Goal: Task Accomplishment & Management: Complete application form

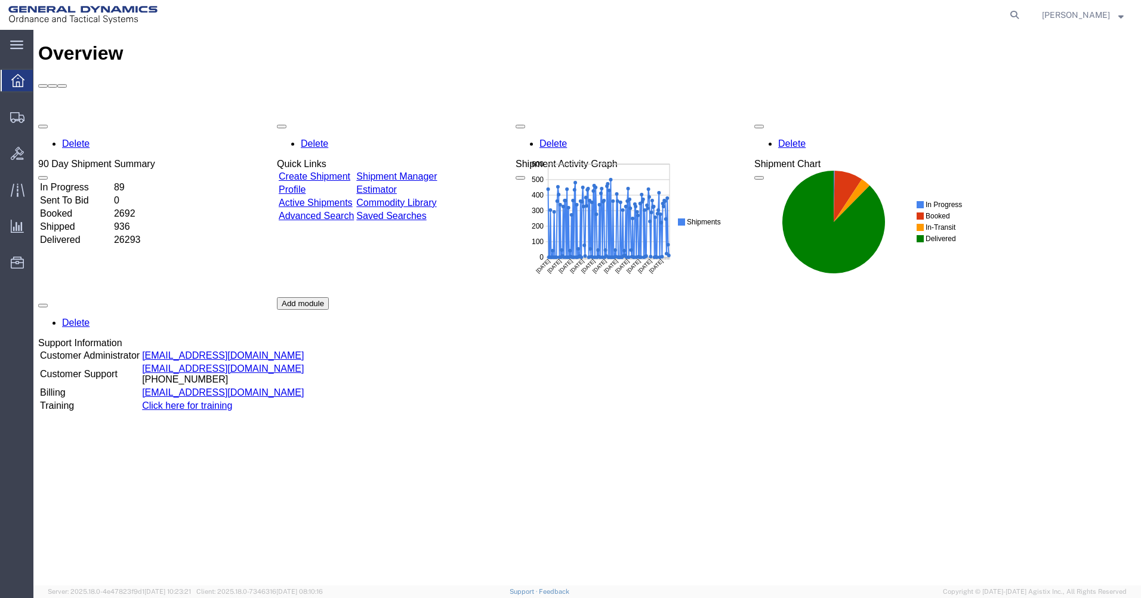
click at [749, 306] on div "Delete 90 Day Shipment Summary In Progress 89 Sent To Bid 0 Booked 2692 Shipped…" at bounding box center [587, 297] width 1098 height 358
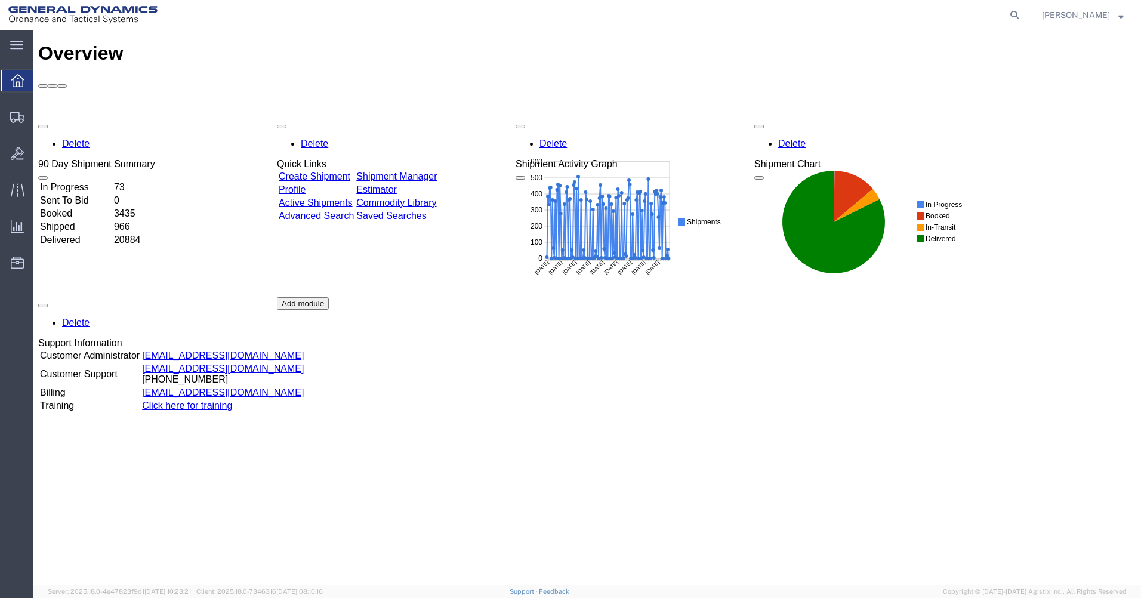
click at [795, 483] on div "Overview Delete 90 Day Shipment Summary In Progress 73 Sent To Bid 0 Booked 343…" at bounding box center [587, 319] width 1098 height 555
click at [0, 0] on span "Create Shipment" at bounding box center [0, 0] width 0 height 0
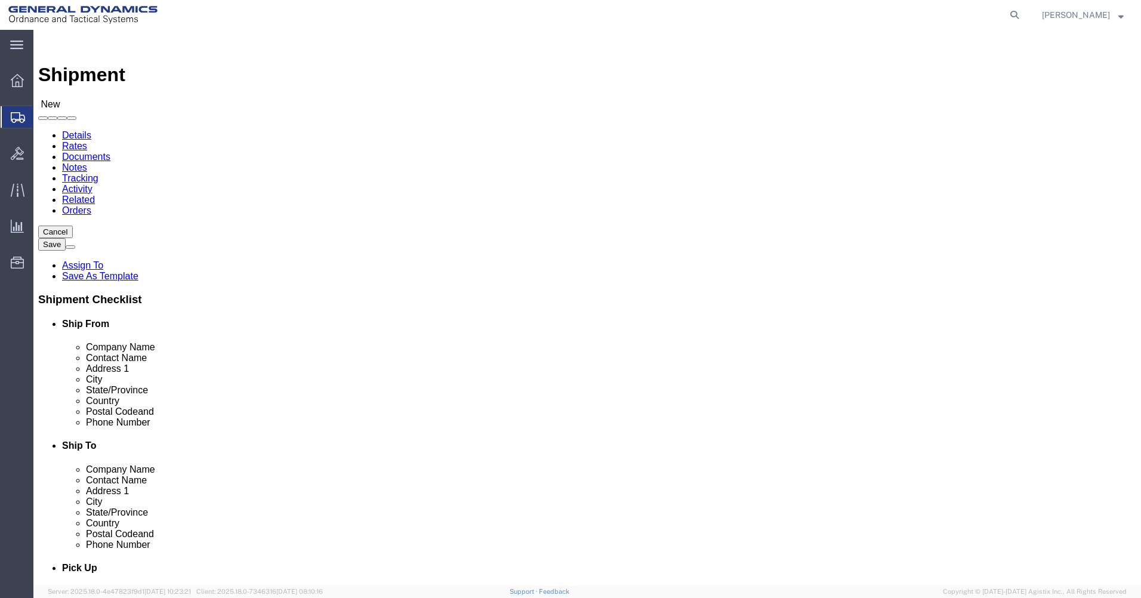
select select
select select "310"
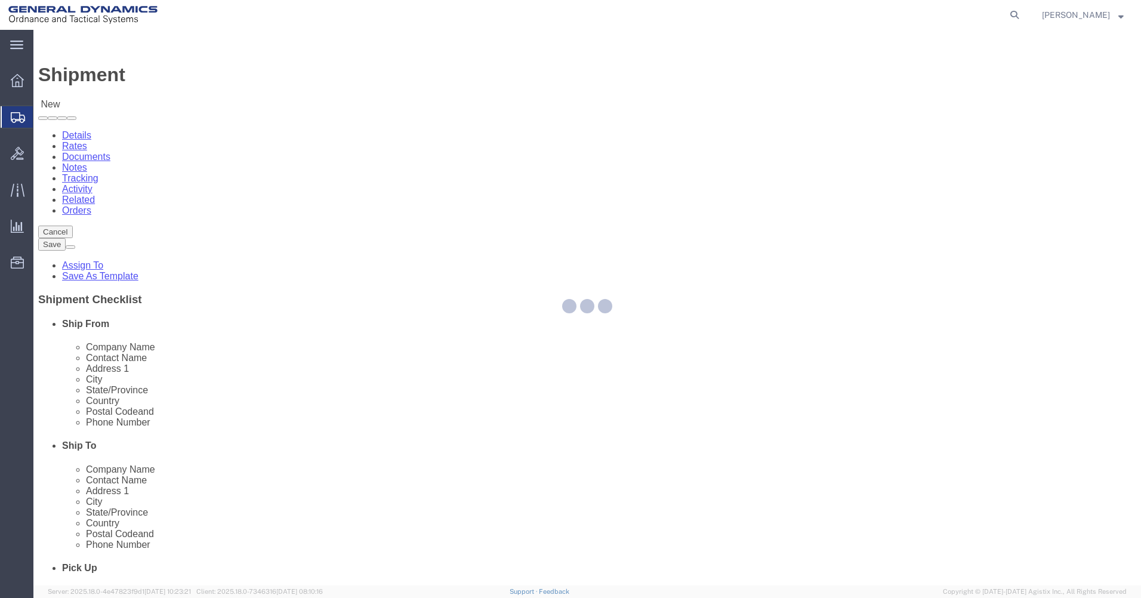
select select "PA"
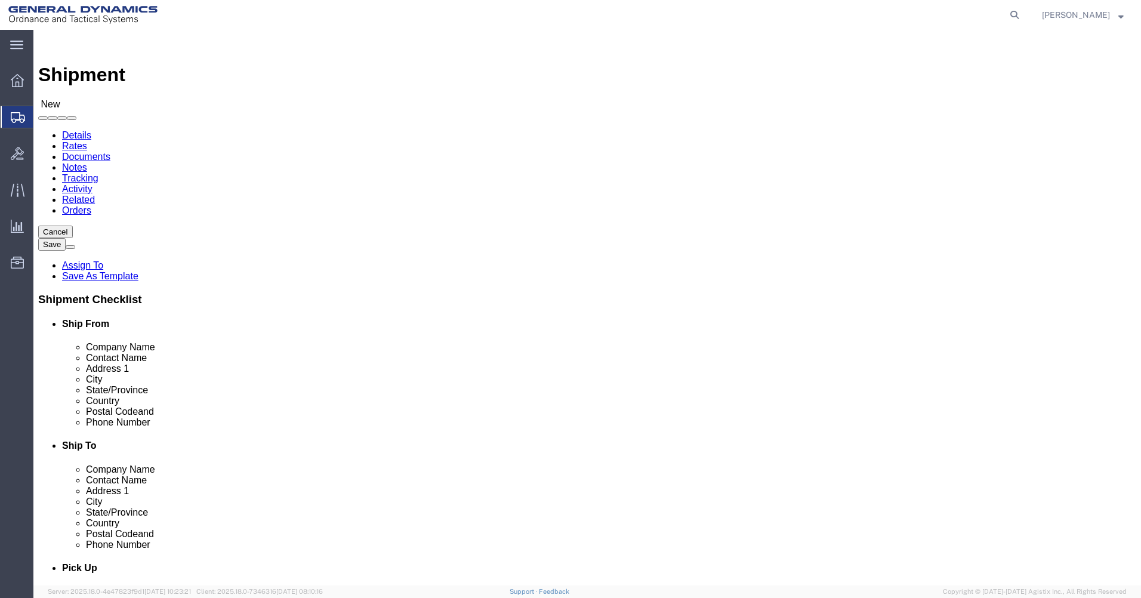
click input "text"
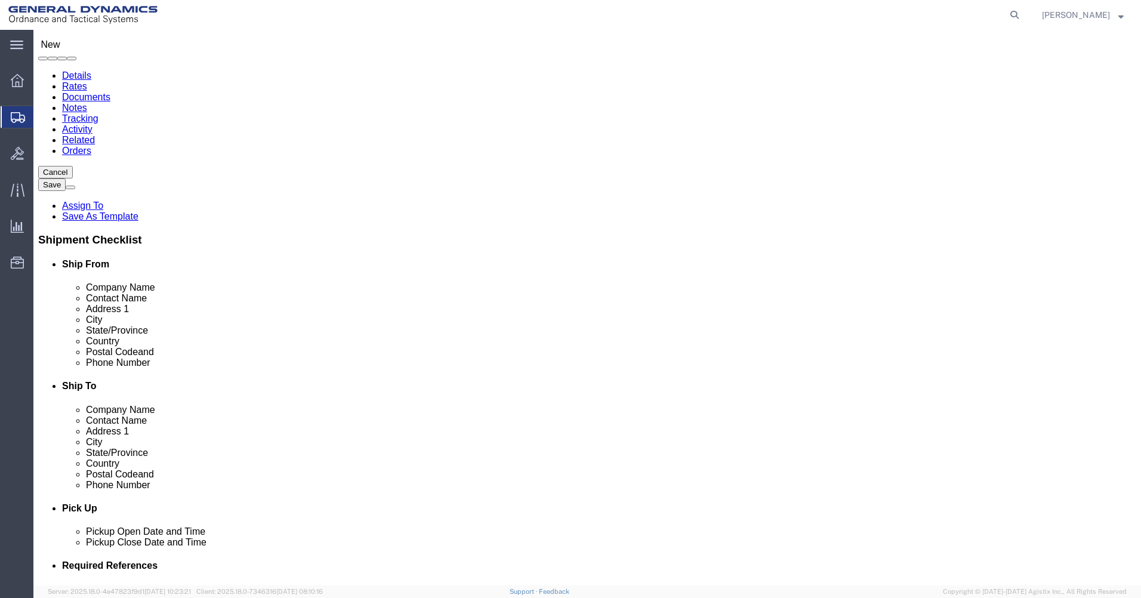
type input "[PERSON_NAME]"
click input "text"
type input "[EMAIL_ADDRESS][PERSON_NAME][DOMAIN_NAME]"
click input "text"
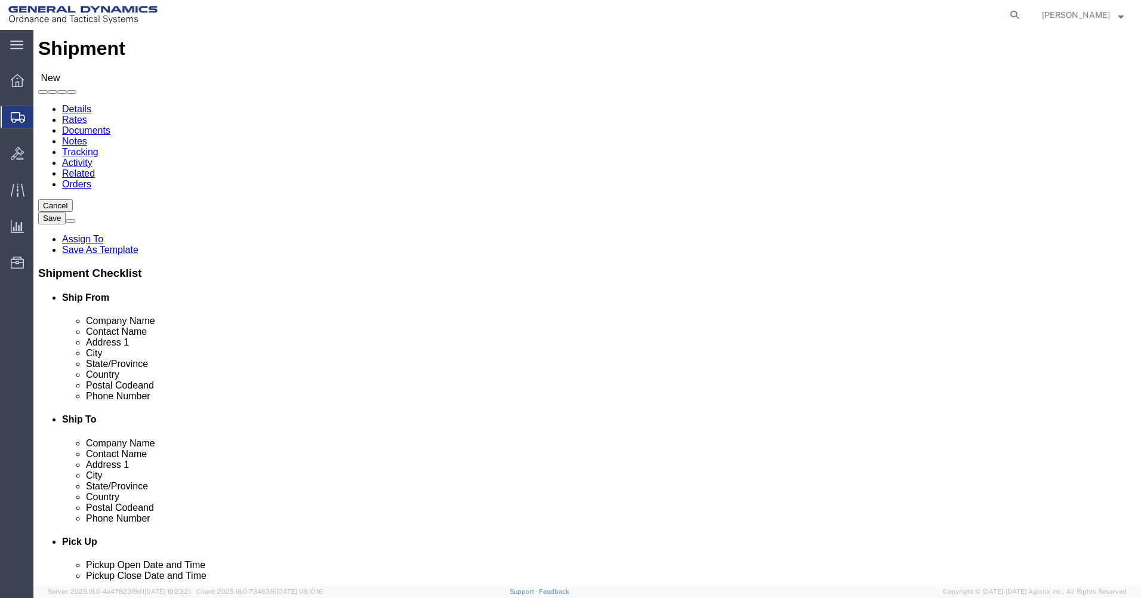
scroll to position [0, 0]
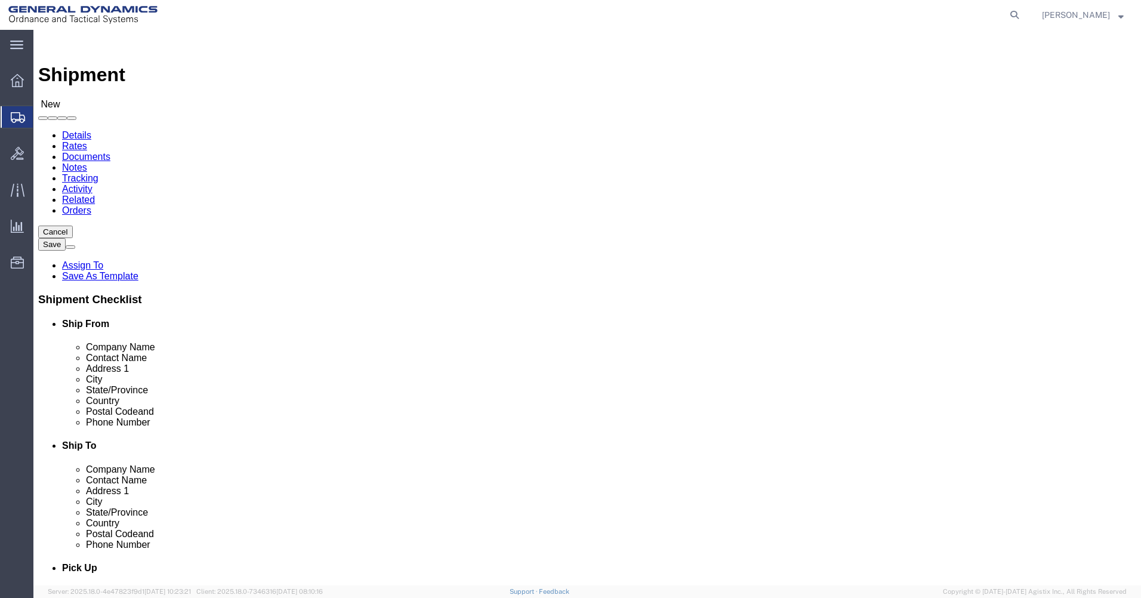
type input "Paramount Metal"
click p "- PARAMOUNT METAL FINISHING - (RECEIVING) [STREET_ADDRESS][PERSON_NAME]"
select select "NJ"
type input "PARAMOUNT METAL FINISHING"
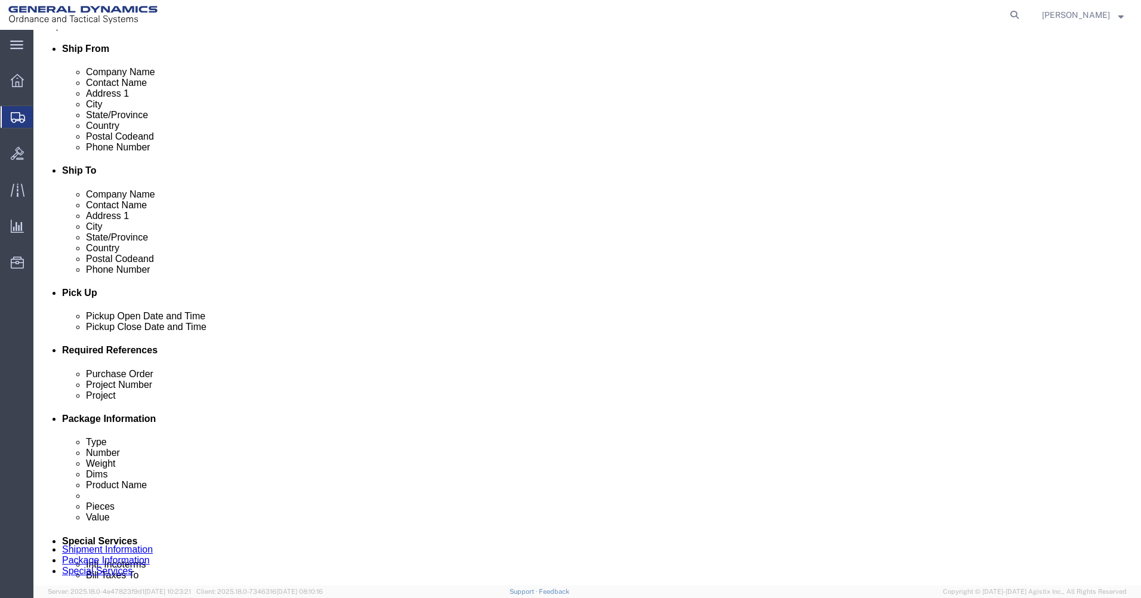
scroll to position [298, 0]
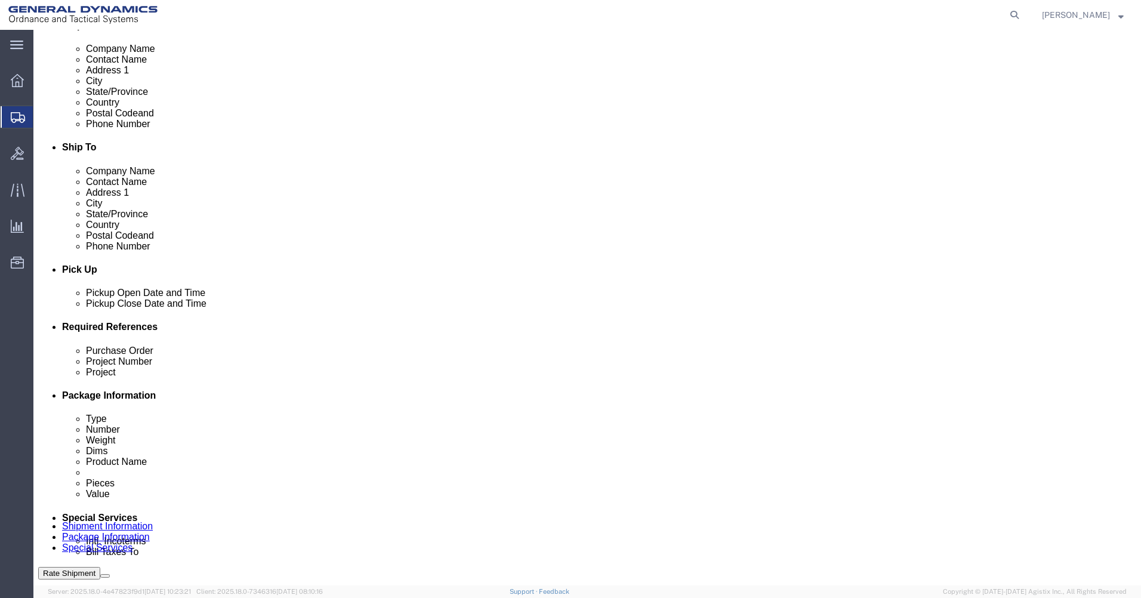
click div
click div "[DATE] 3:00 PM"
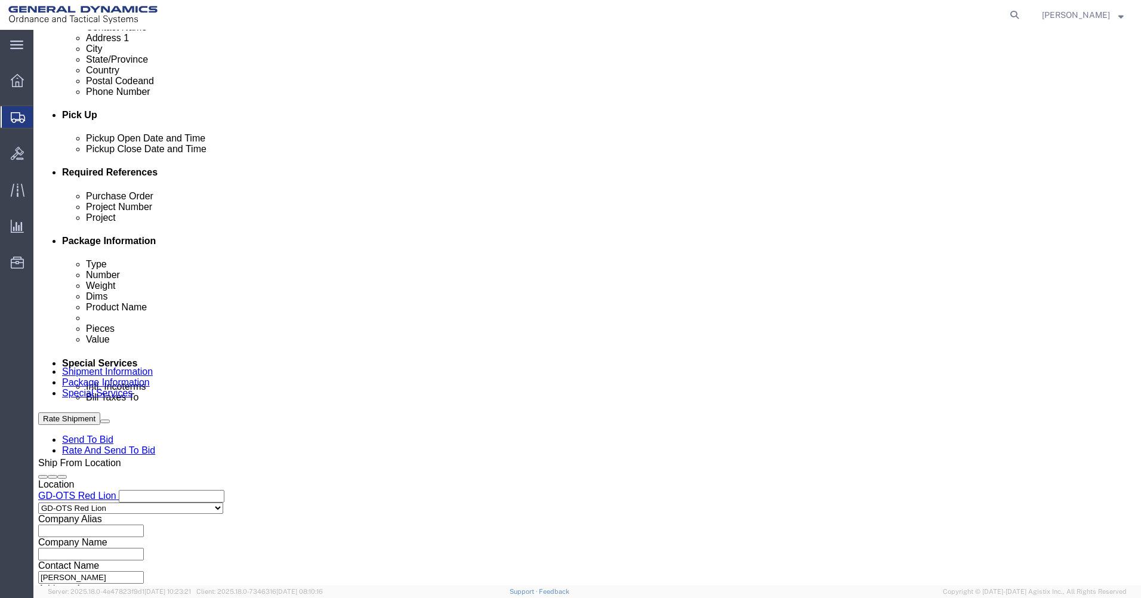
scroll to position [469, 0]
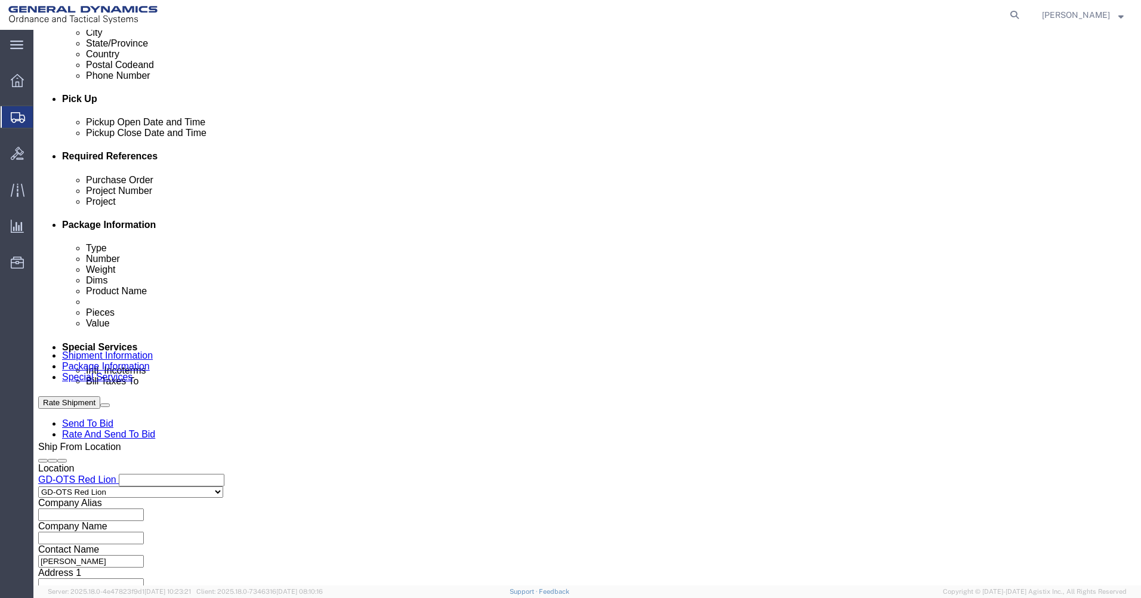
click input "text"
type input "96326/53359"
click input "text"
type input "30100301"
click input "text"
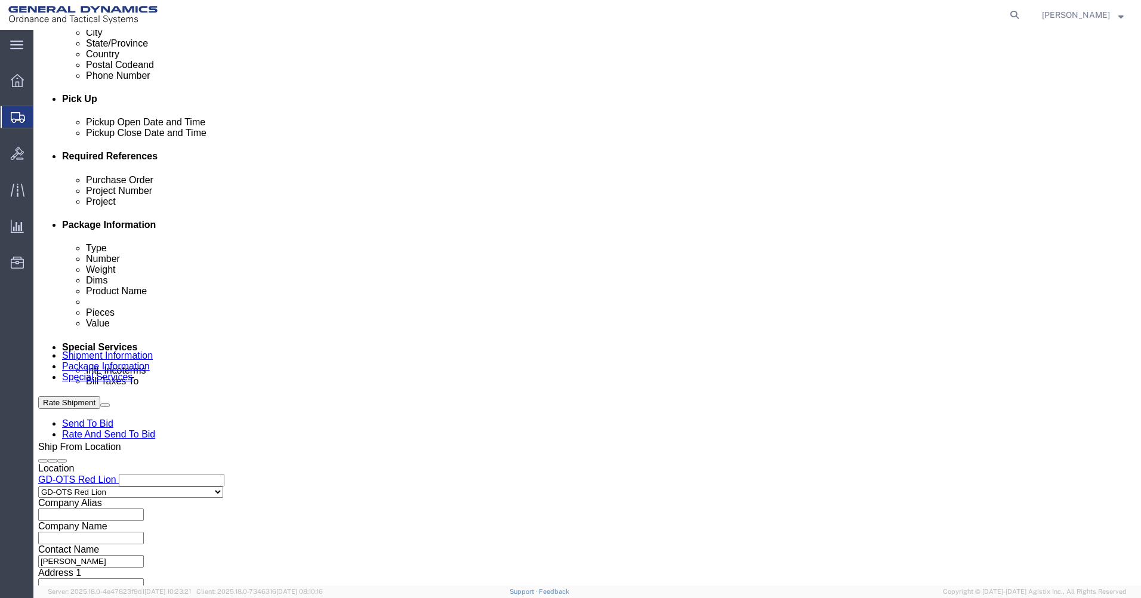
type input "9000"
click button "Continue"
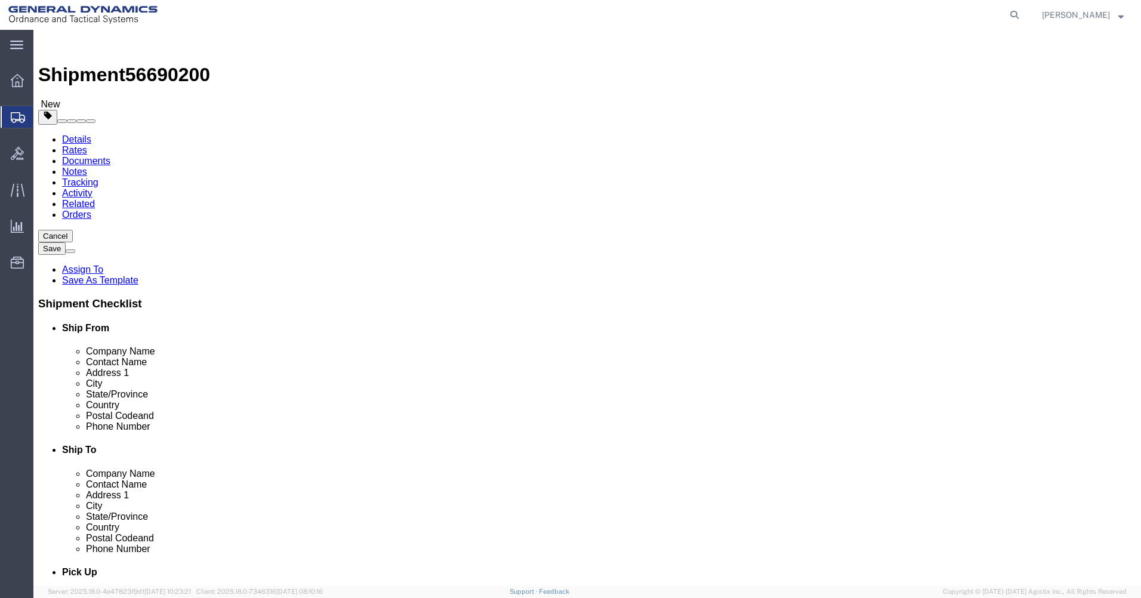
click input "text"
drag, startPoint x: 236, startPoint y: 208, endPoint x: 236, endPoint y: 216, distance: 7.8
click select "Select Bale(s) Basket(s) Bolt(s) Bottle(s) Buckets Bulk Bundle(s) Can(s) Cardbo…"
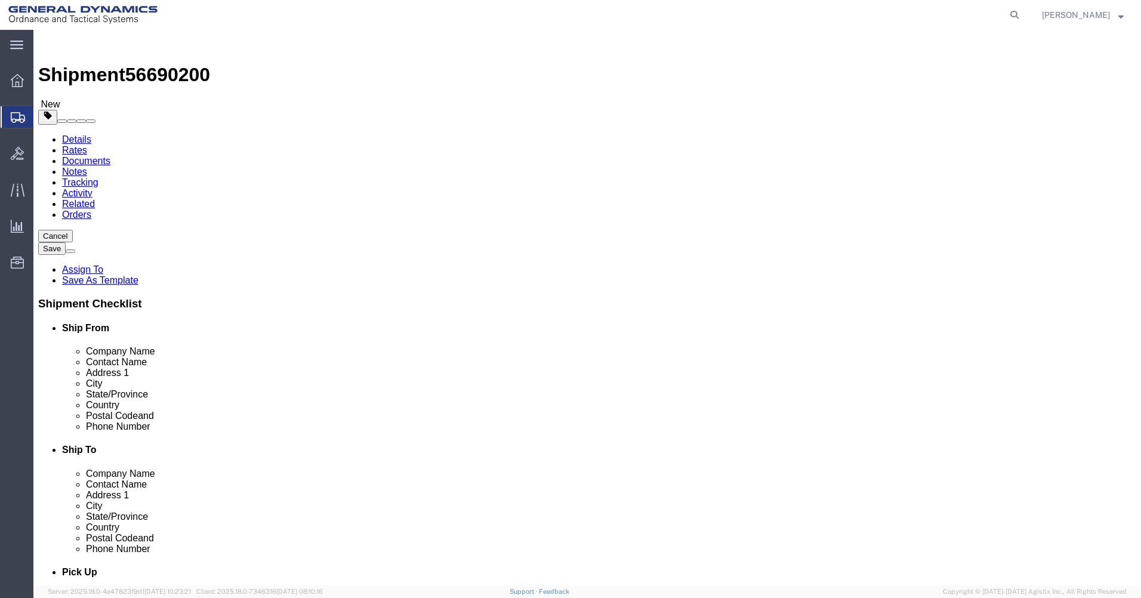
click select "Select Bale(s) Basket(s) Bolt(s) Bottle(s) Buckets Bulk Bundle(s) Can(s) Cardbo…"
select select "SKID"
click select "Select Bale(s) Basket(s) Bolt(s) Bottle(s) Buckets Bulk Bundle(s) Can(s) Cardbo…"
drag, startPoint x: 181, startPoint y: 256, endPoint x: 118, endPoint y: 249, distance: 63.6
click div "Number Number of packages of specified package type and dimensions 1"
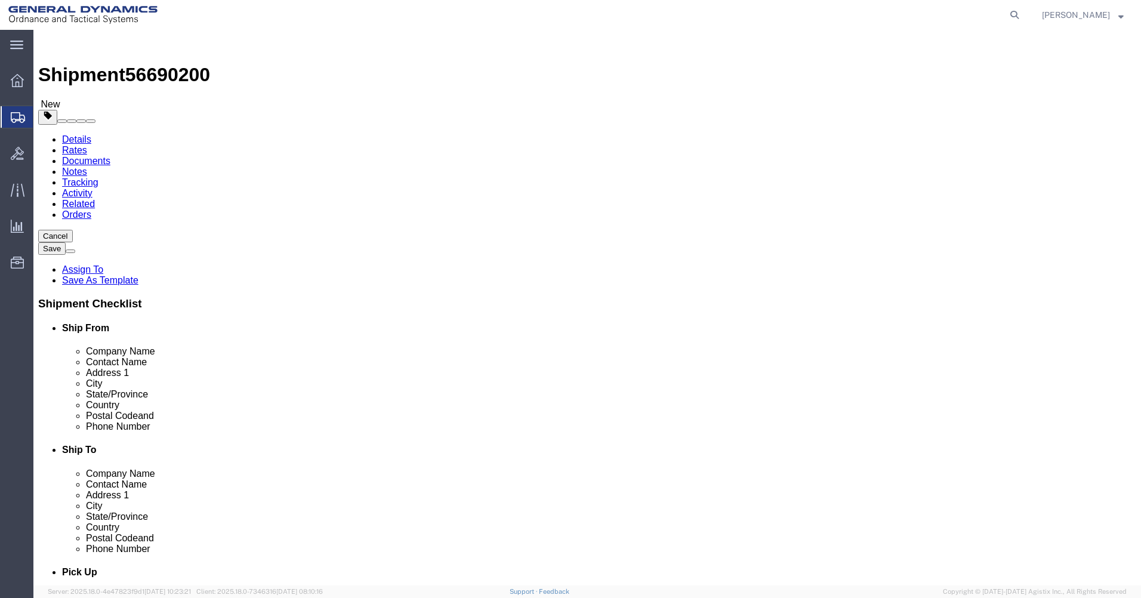
type input "6"
click input "text"
type input "47"
type input "45"
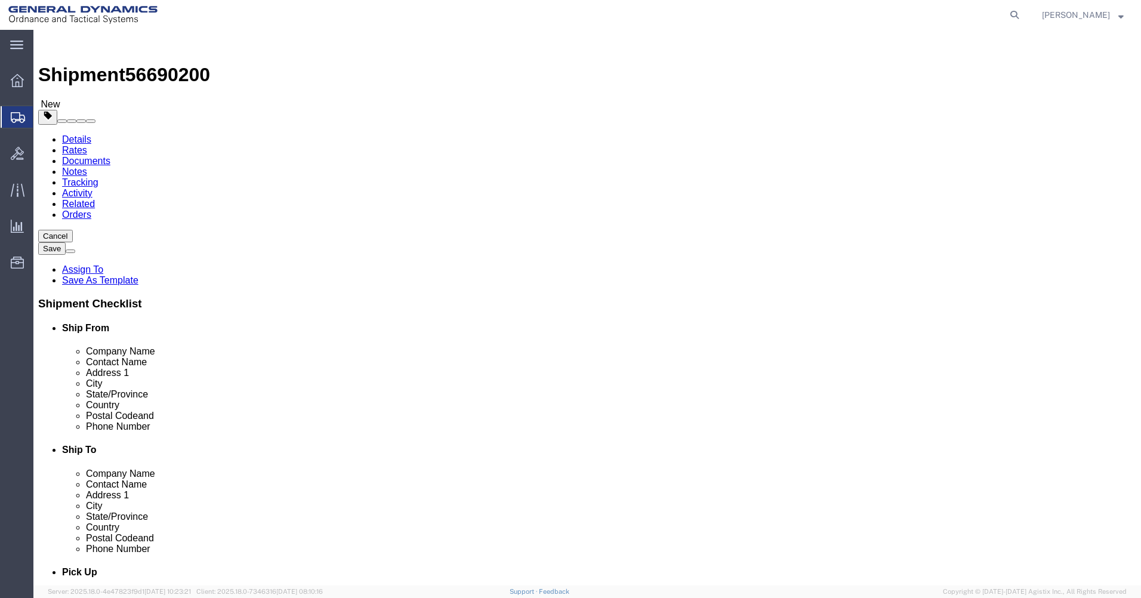
type input "20"
drag, startPoint x: 184, startPoint y: 298, endPoint x: 141, endPoint y: 297, distance: 43.0
click div "Weight 0.00 Select kgs lbs Ship. t°"
type input "4290"
click link "Add Content"
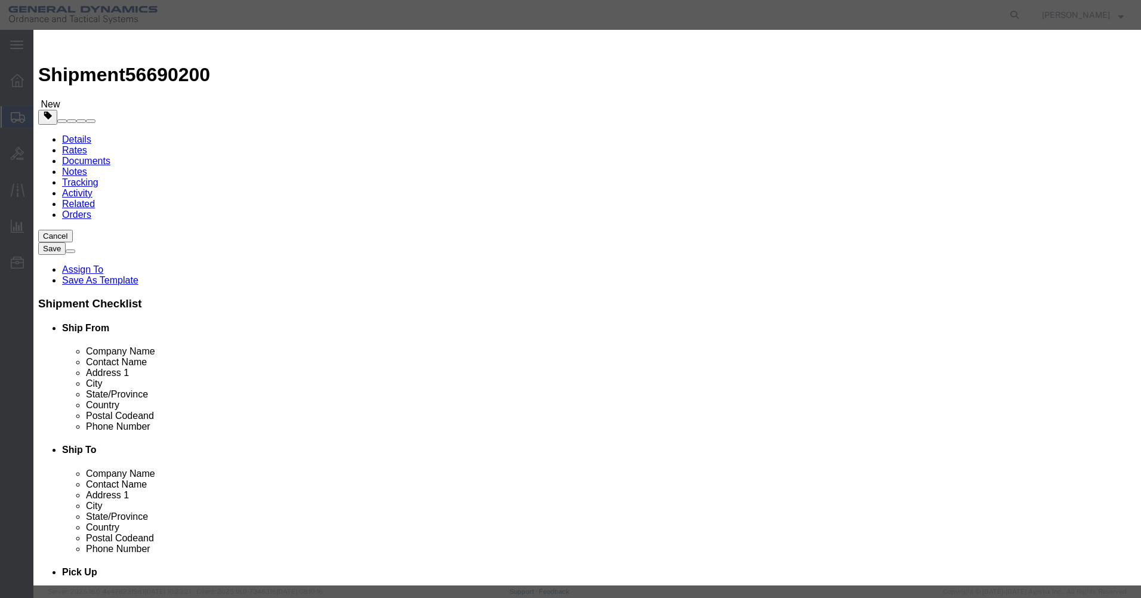
click input "text"
type input "M1002 BODY"
click input "0"
drag, startPoint x: 331, startPoint y: 117, endPoint x: 310, endPoint y: 119, distance: 21.0
click div "Pieces 0 Select Bag Barrels 100Board Feet Bottle Box Blister Pack Carats Can Ca…"
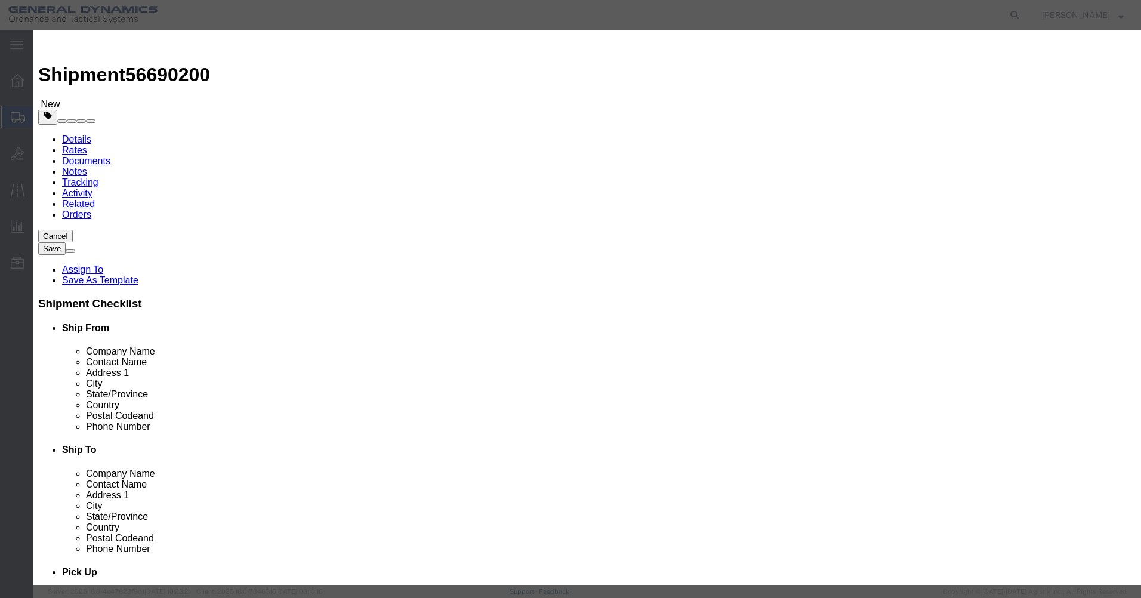
type input "413"
click input "text"
type input "1"
click select "Select 50 55 60 65 70 85 92.5 100 125 175 250 300 400"
select select "85"
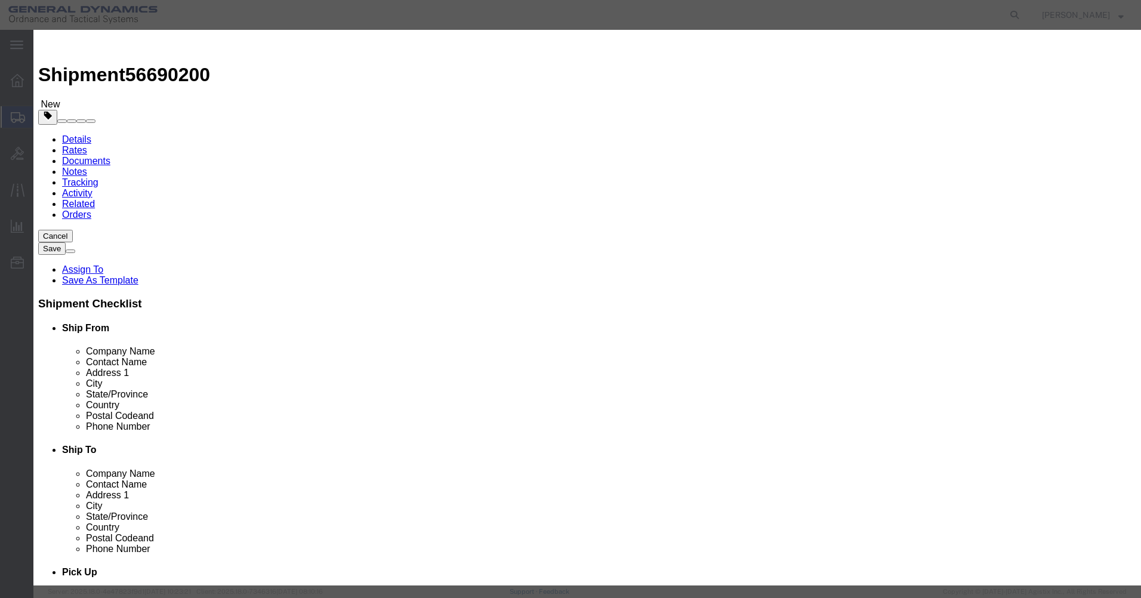
click select "Select 50 55 60 65 70 85 92.5 100 125 175 250 300 400"
click button "Save & Close"
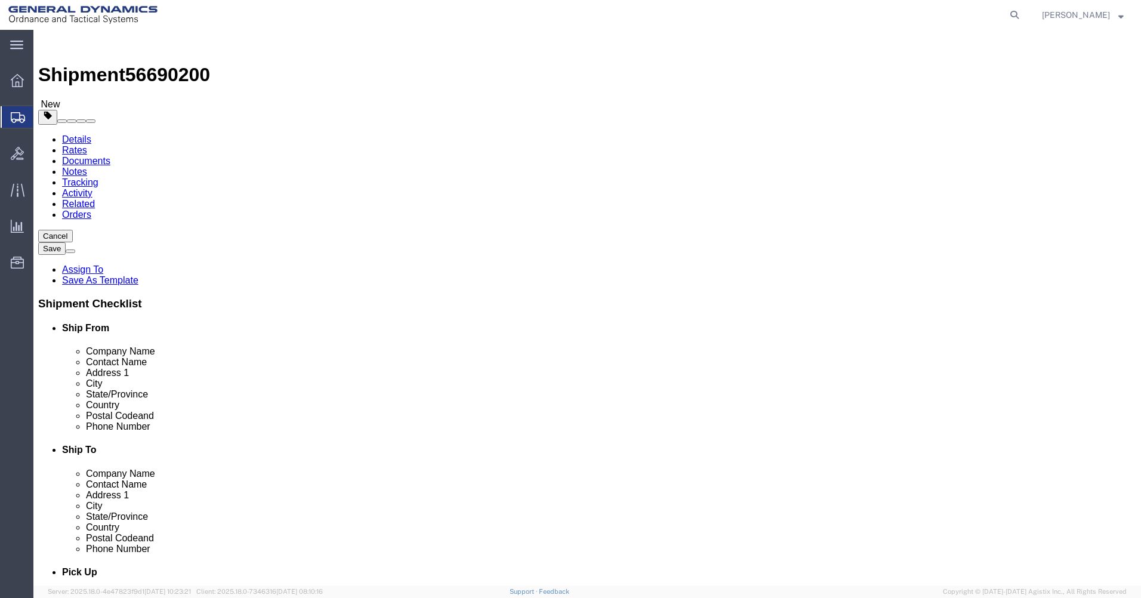
click link "Add Package"
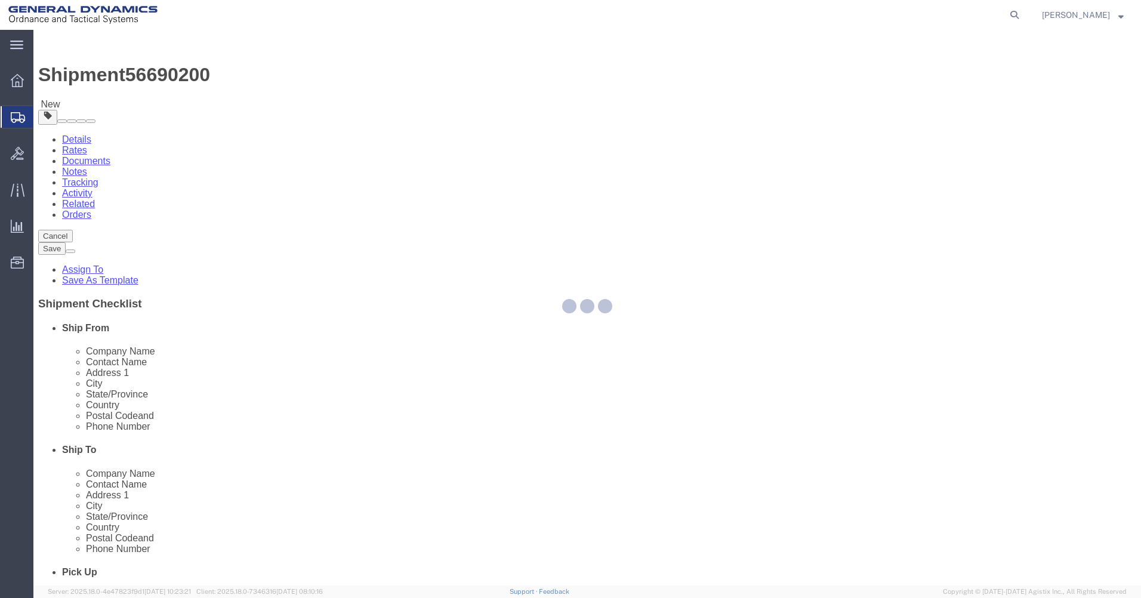
select select "SKID"
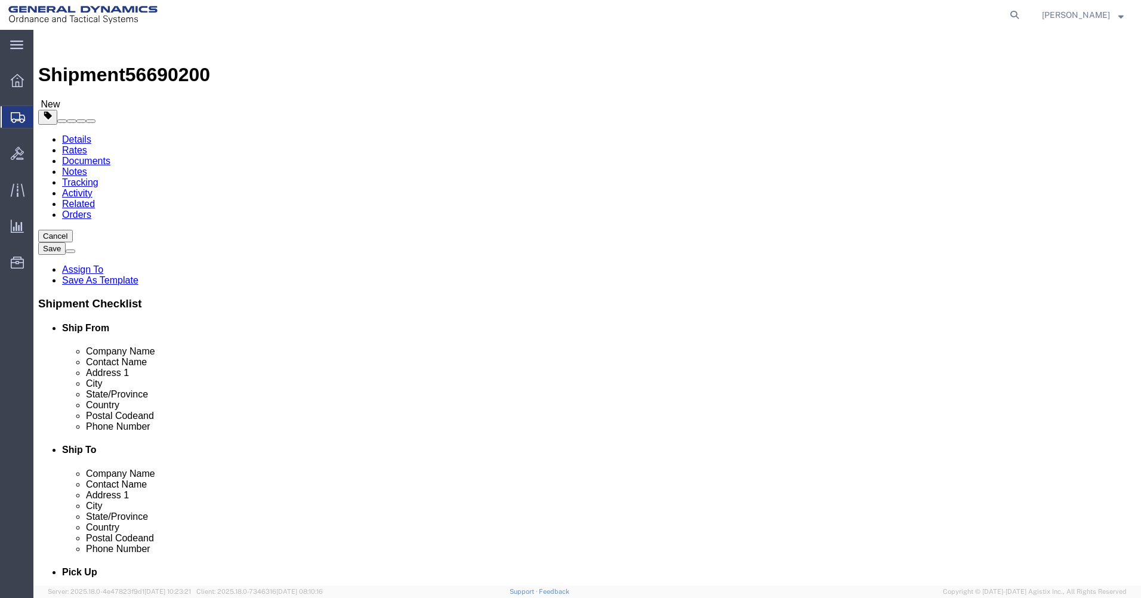
drag, startPoint x: 691, startPoint y: 208, endPoint x: 677, endPoint y: 218, distance: 17.5
click select "Select Bale(s) Basket(s) Bolt(s) Bottle(s) Buckets Bulk Bundle(s) Can(s) Cardbo…"
select select "SKID"
click select "Select Bale(s) Basket(s) Bolt(s) Bottle(s) Buckets Bulk Bundle(s) Can(s) Cardbo…"
click input "text"
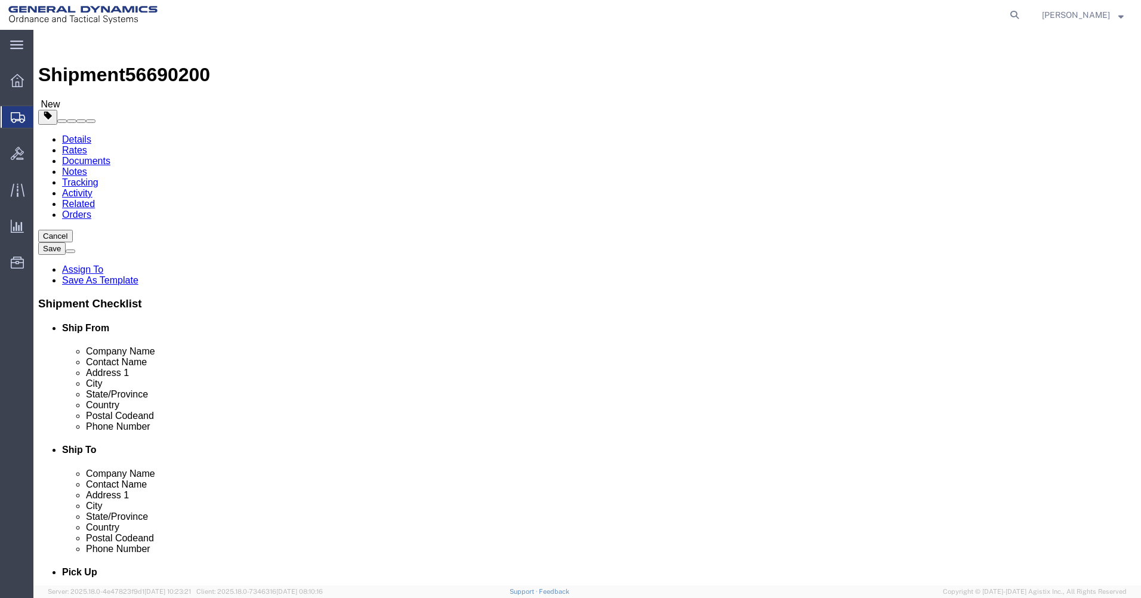
type input "6"
click input "1"
drag, startPoint x: 625, startPoint y: 235, endPoint x: 543, endPoint y: 235, distance: 82.3
click div "Carton Count 6"
drag, startPoint x: 594, startPoint y: 261, endPoint x: 634, endPoint y: 255, distance: 41.1
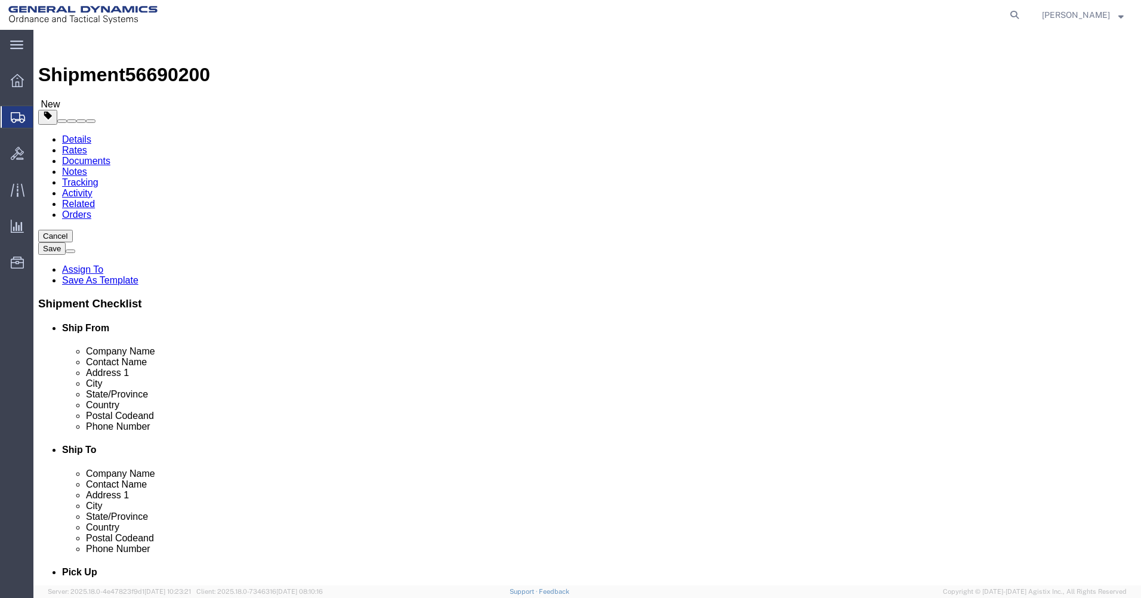
click div "6 x Skid(s) Package Type Select Bale(s) Basket(s) Bolt(s) Bottle(s) Buckets Bul…"
click div
drag, startPoint x: 629, startPoint y: 253, endPoint x: 551, endPoint y: 255, distance: 78.2
click div "Number 1"
type input "6"
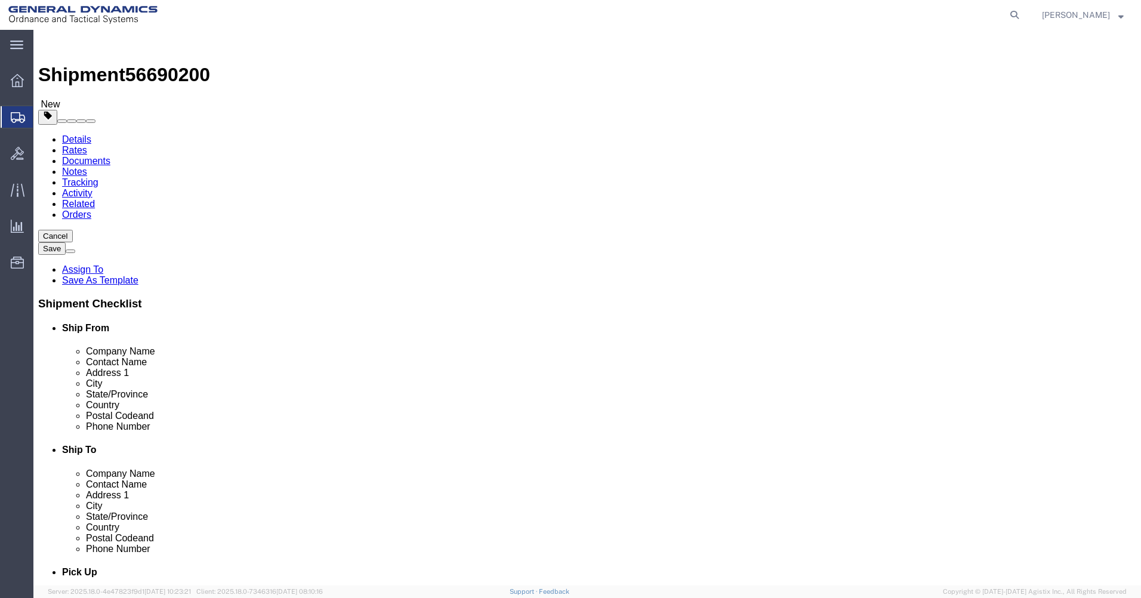
click input "text"
type input "47"
type input "45"
type input "20"
drag, startPoint x: 626, startPoint y: 300, endPoint x: 535, endPoint y: 300, distance: 90.7
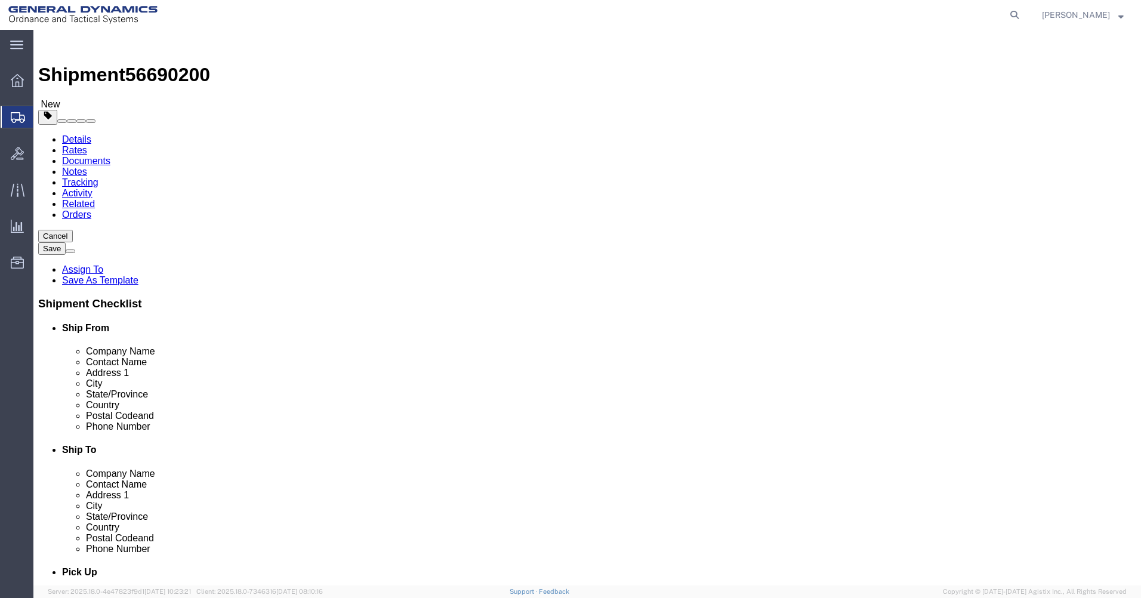
click div "Weight 0.00 Select kgs lbs Ship. t°"
type input "5700"
drag, startPoint x: 653, startPoint y: 352, endPoint x: 643, endPoint y: 350, distance: 10.3
click link "Add Content"
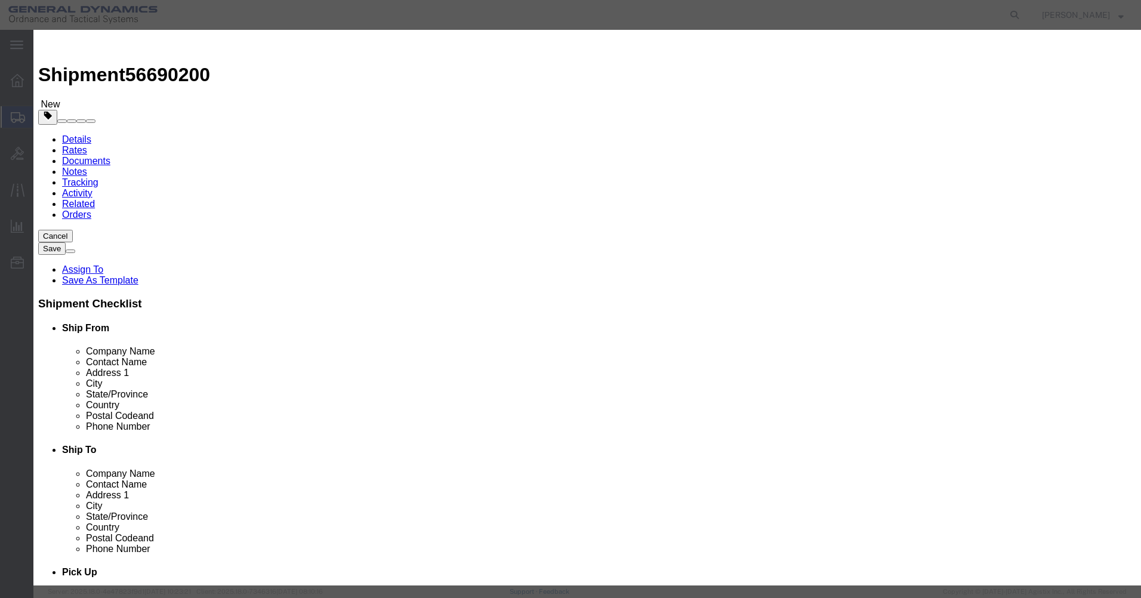
click input "text"
type input "M1002 NOSE"
click input "0"
drag, startPoint x: 353, startPoint y: 113, endPoint x: 311, endPoint y: 114, distance: 41.8
click div "Pieces 0 Select Bag Barrels 100Board Feet Bottle Box Blister Pack Carats Can Ca…"
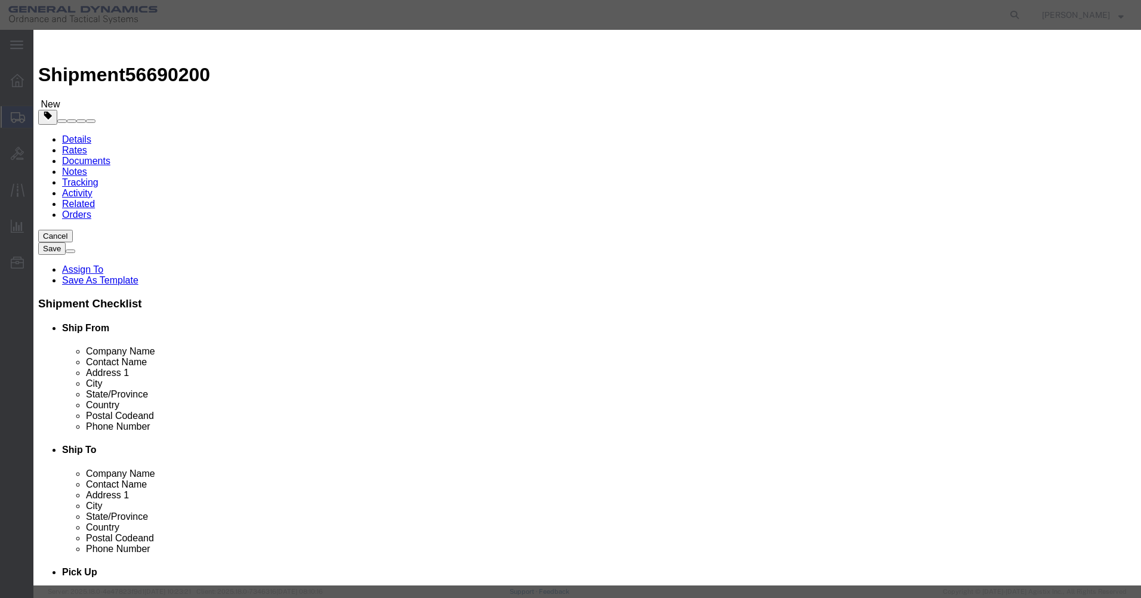
type input "486"
click input "text"
type input "1"
drag, startPoint x: 355, startPoint y: 155, endPoint x: 357, endPoint y: 166, distance: 11.6
click select "Select 50 55 60 65 70 85 92.5 100 125 175 250 300 400"
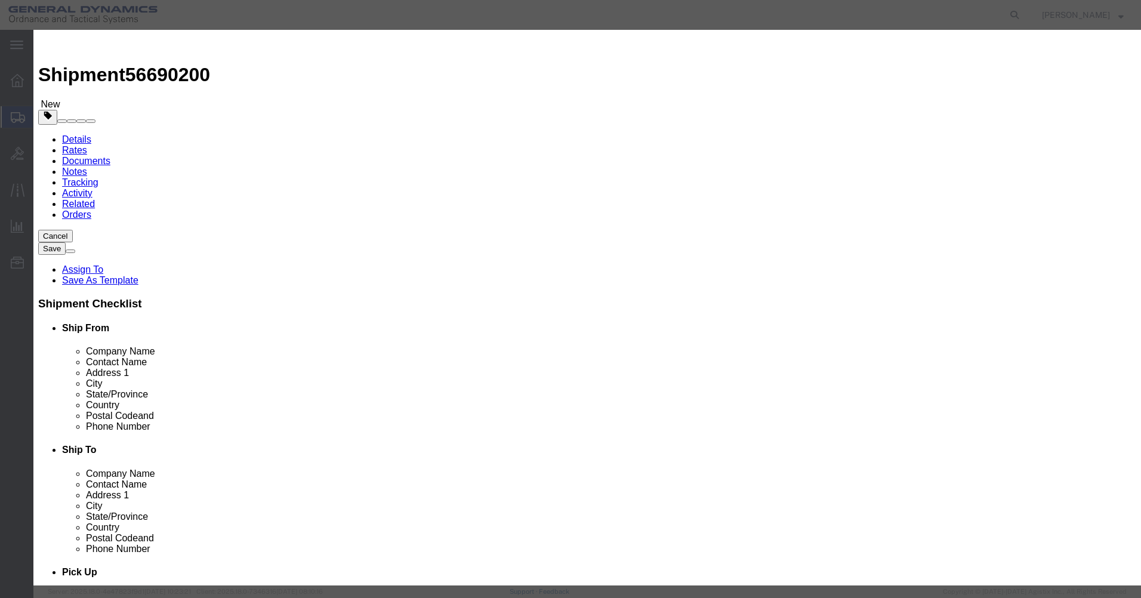
click label "Class"
drag, startPoint x: 438, startPoint y: 150, endPoint x: 428, endPoint y: 168, distance: 20.3
click div "Product Name M1002 NOSE M1002 Pieces 486 Select Bag Barrels 100Board Feet Bottl…"
click select "Select 50 55 60 65 70 85 92.5 100 125 175 250 300 400"
select select "85"
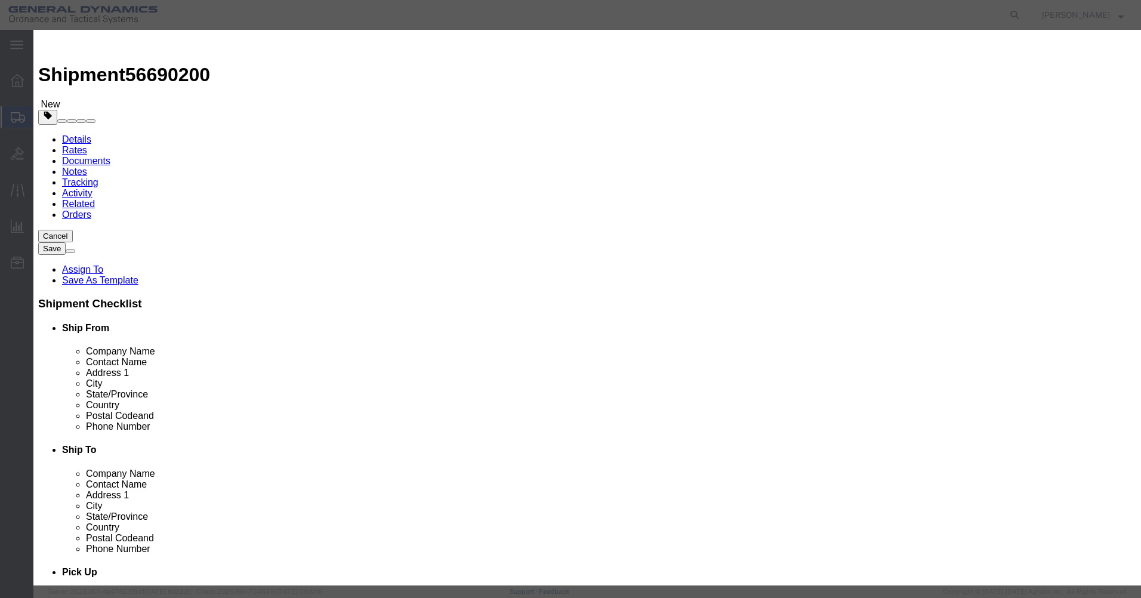
click select "Select 50 55 60 65 70 85 92.5 100 125 175 250 300 400"
click button "Save & Close"
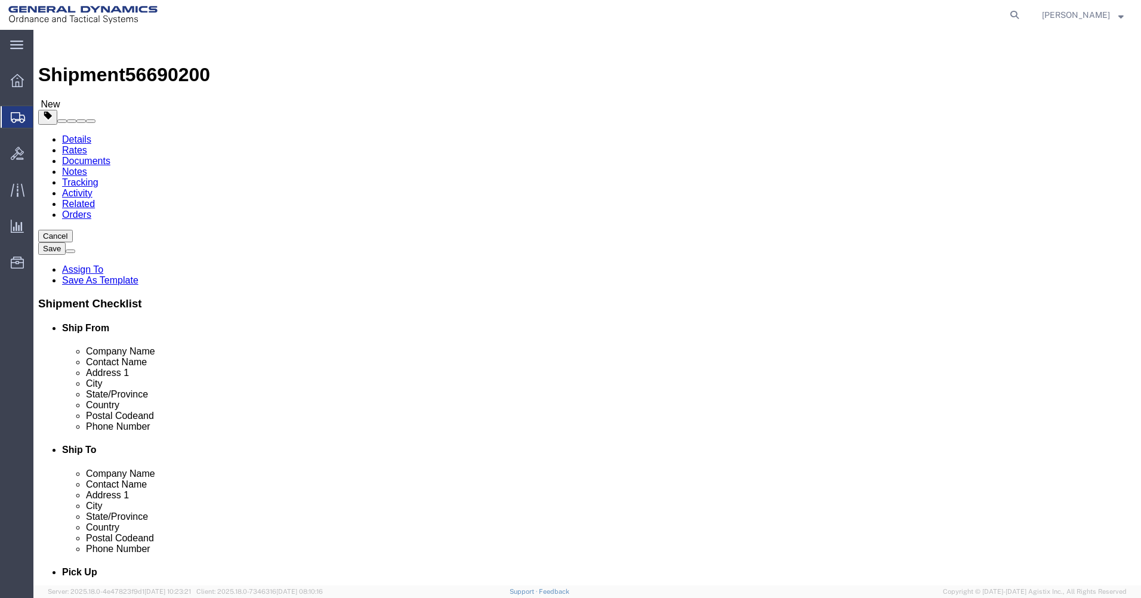
click icon
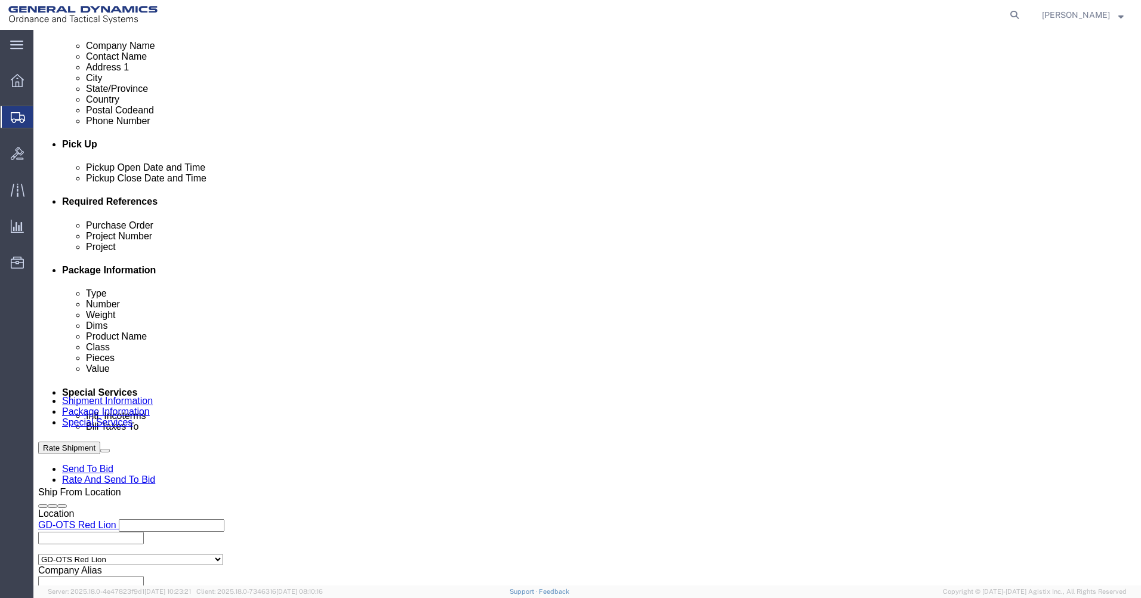
scroll to position [468, 0]
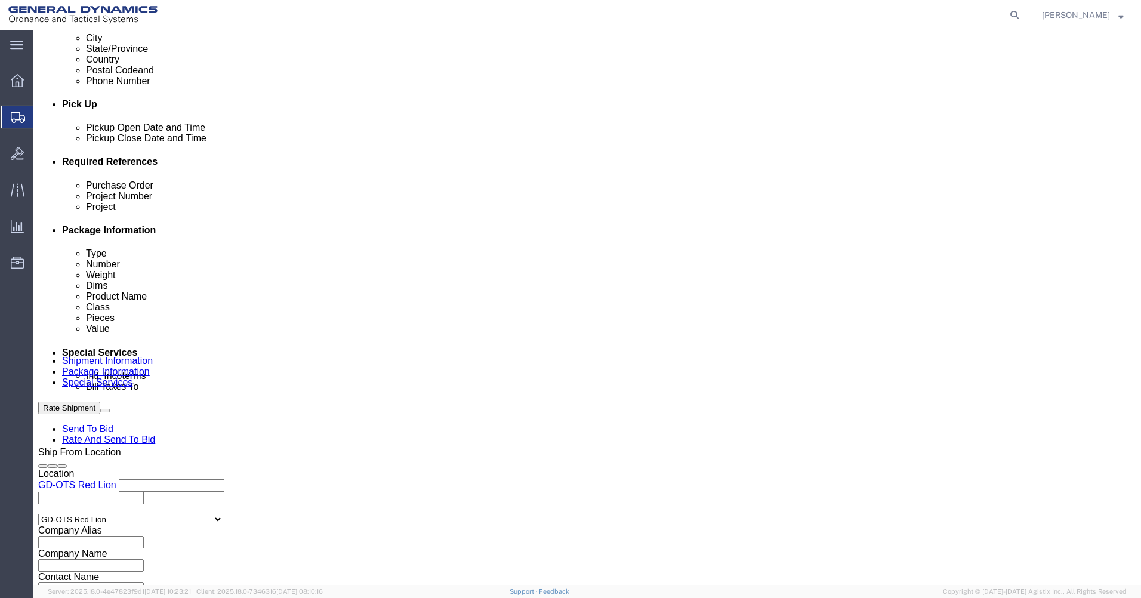
click input "BOL"
checkbox input "true"
click label "Shipping Label"
click input "Shipping Label"
checkbox input "true"
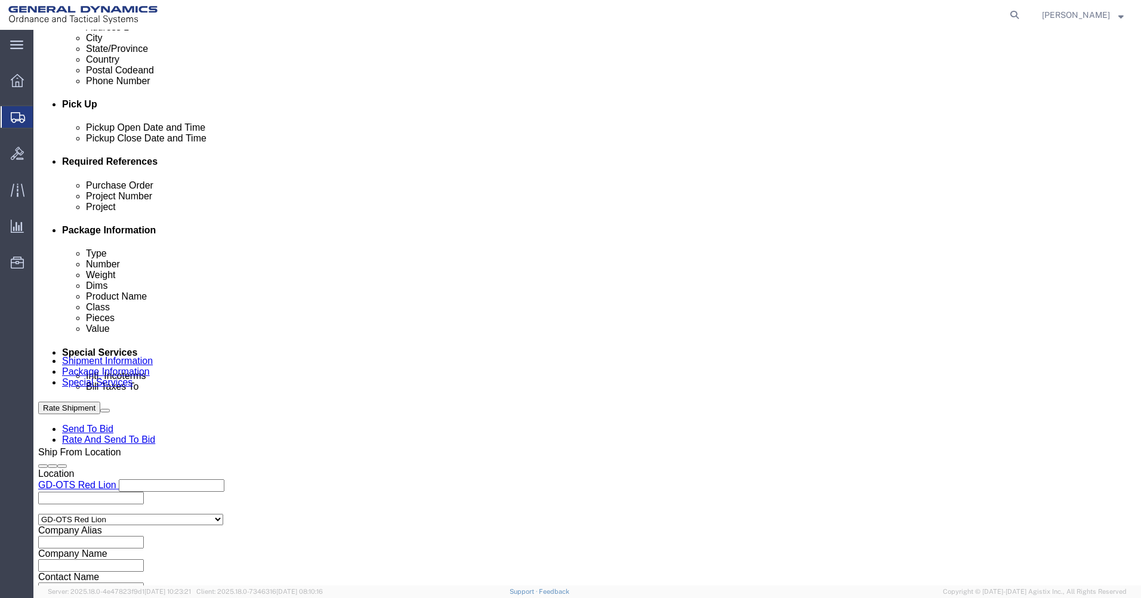
click button "Rate Shipment"
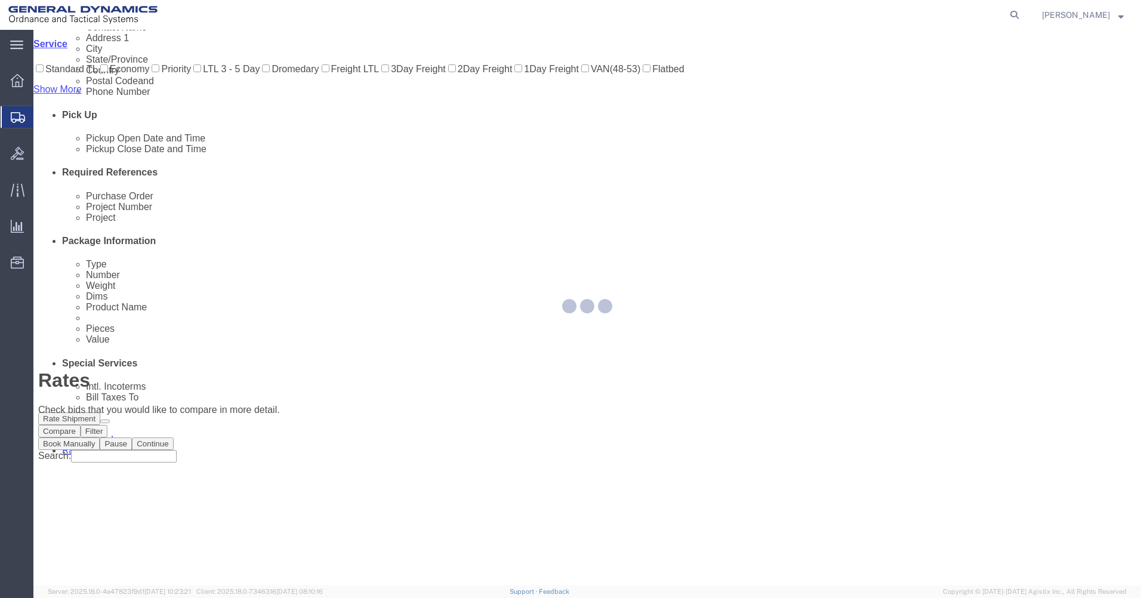
scroll to position [0, 0]
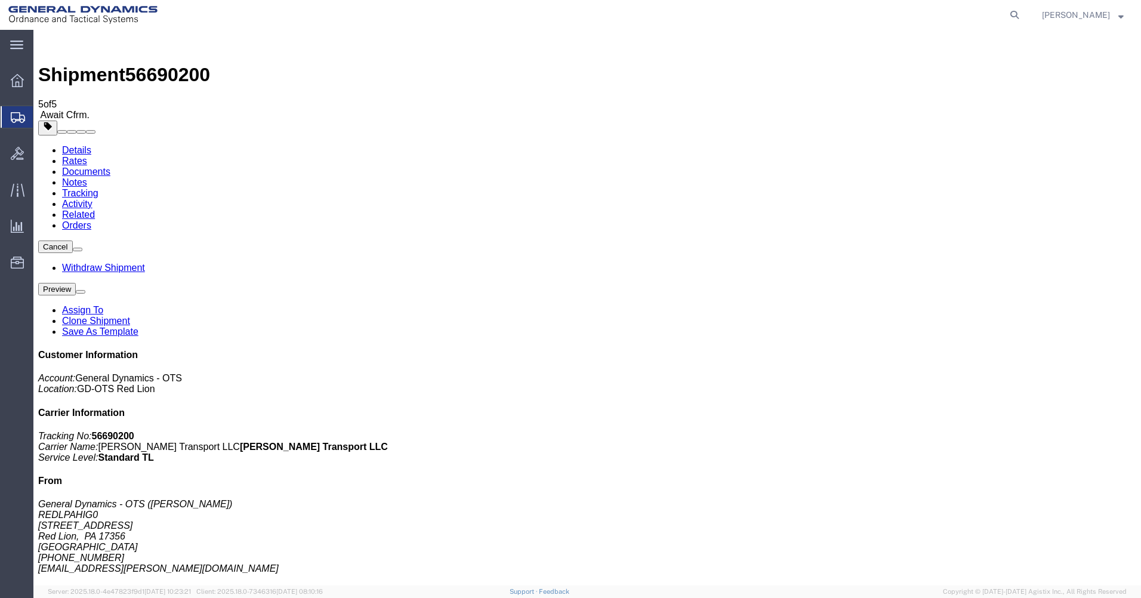
drag, startPoint x: 500, startPoint y: 187, endPoint x: 430, endPoint y: 181, distance: 70.1
